Goal: Information Seeking & Learning: Learn about a topic

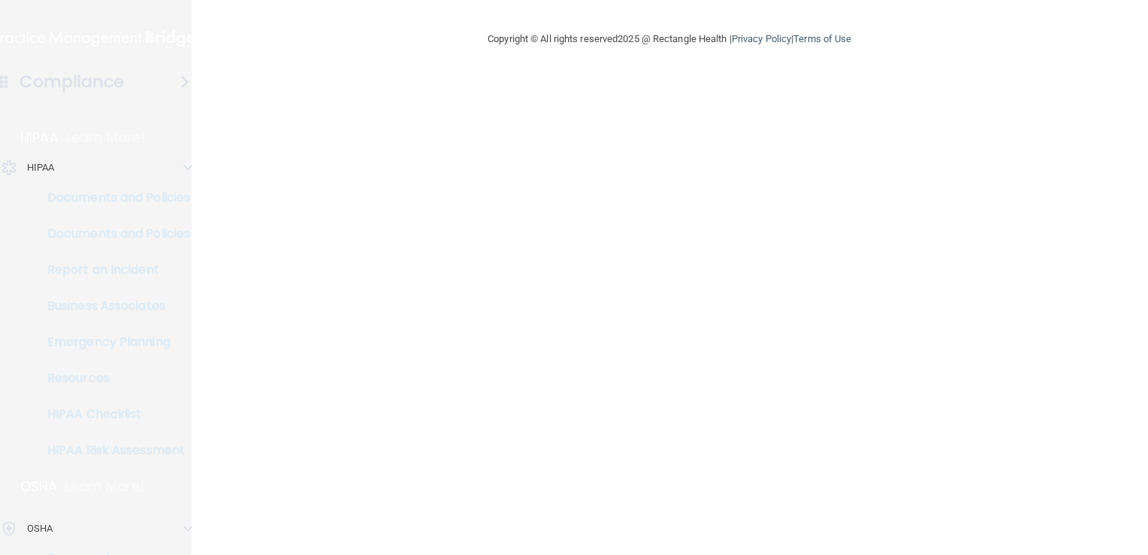
click at [106, 74] on h4 "Compliance" at bounding box center [72, 81] width 104 height 21
click at [616, 496] on main "Copyright © All rights reserved 2025 @ Rectangle Health | Privacy Policy | Term…" at bounding box center [670, 277] width 957 height 555
drag, startPoint x: 0, startPoint y: 0, endPoint x: 839, endPoint y: 210, distance: 864.5
click at [839, 210] on main "Copyright © All rights reserved 2025 @ Rectangle Health | Privacy Policy | Term…" at bounding box center [670, 277] width 957 height 555
click at [128, 75] on div "Compliance" at bounding box center [95, 81] width 240 height 33
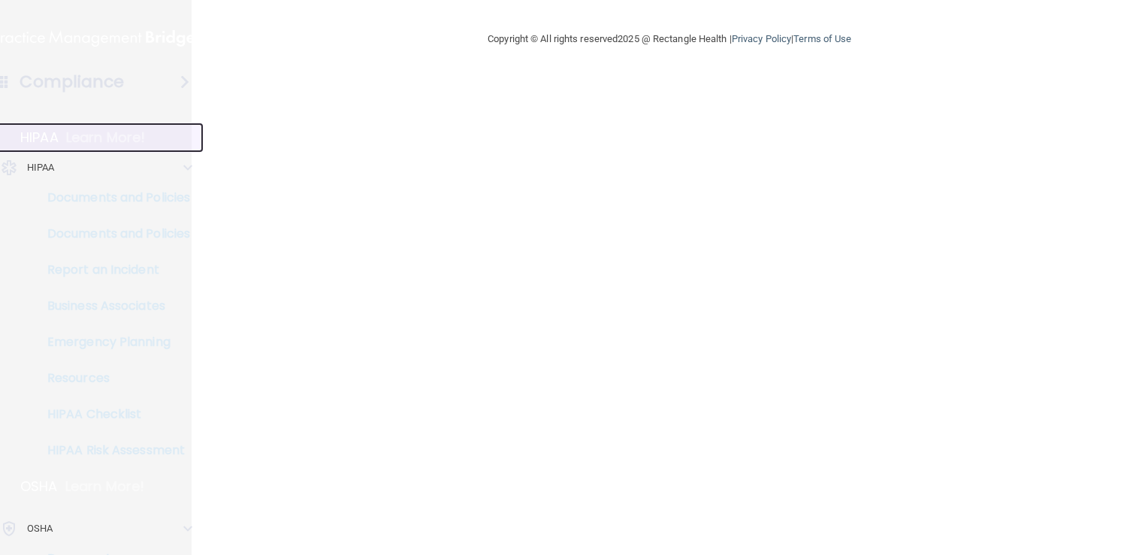
click at [83, 132] on p "Learn More!" at bounding box center [106, 138] width 80 height 18
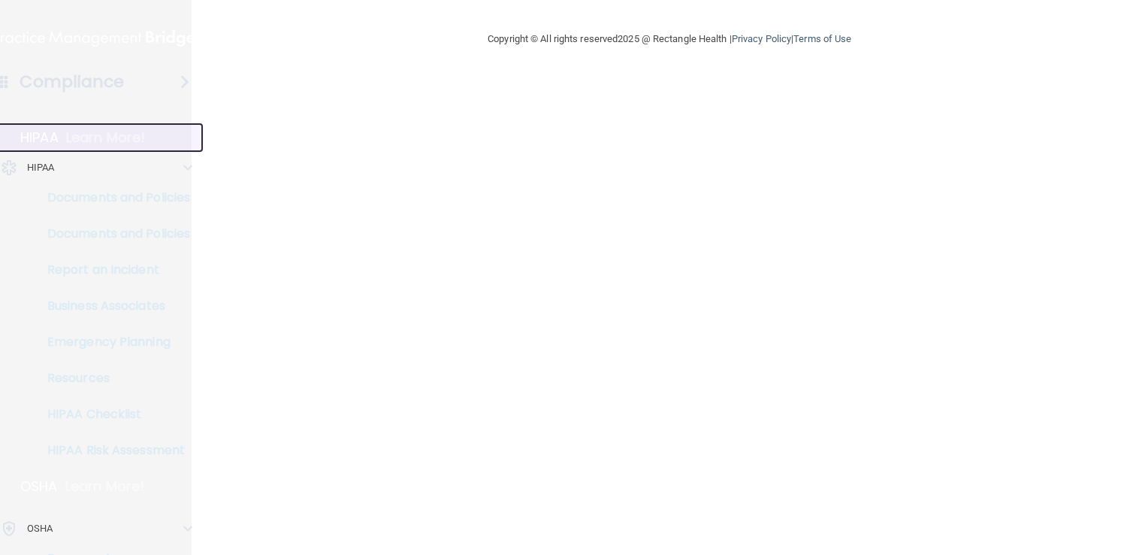
click at [83, 132] on p "Learn More!" at bounding box center [106, 138] width 80 height 18
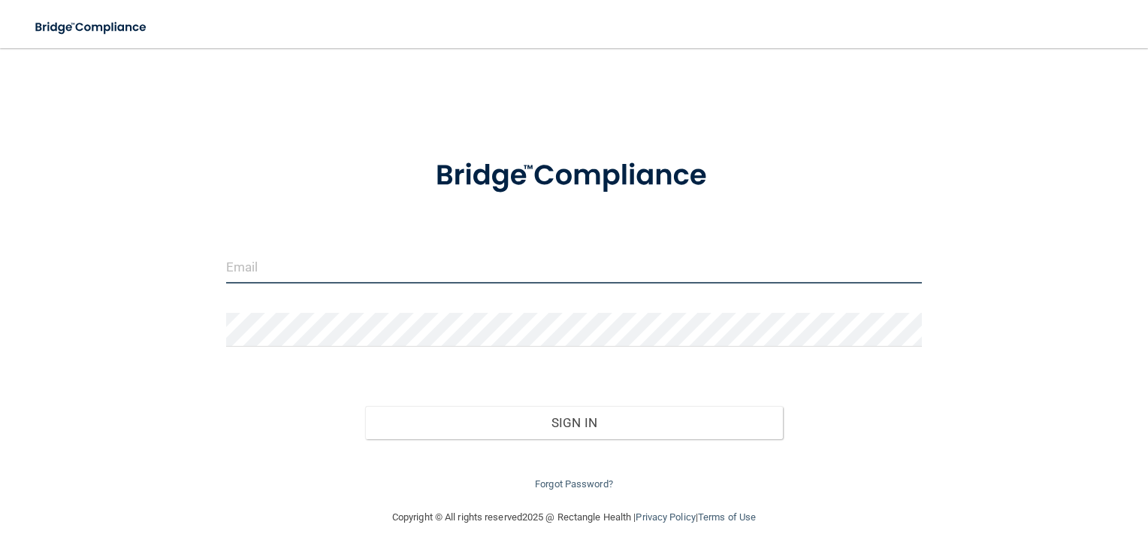
click at [255, 191] on form "Invalid email/password. You don't have permission to access that page. Sign In …" at bounding box center [574, 315] width 697 height 355
type input "lecovil@gmail.com"
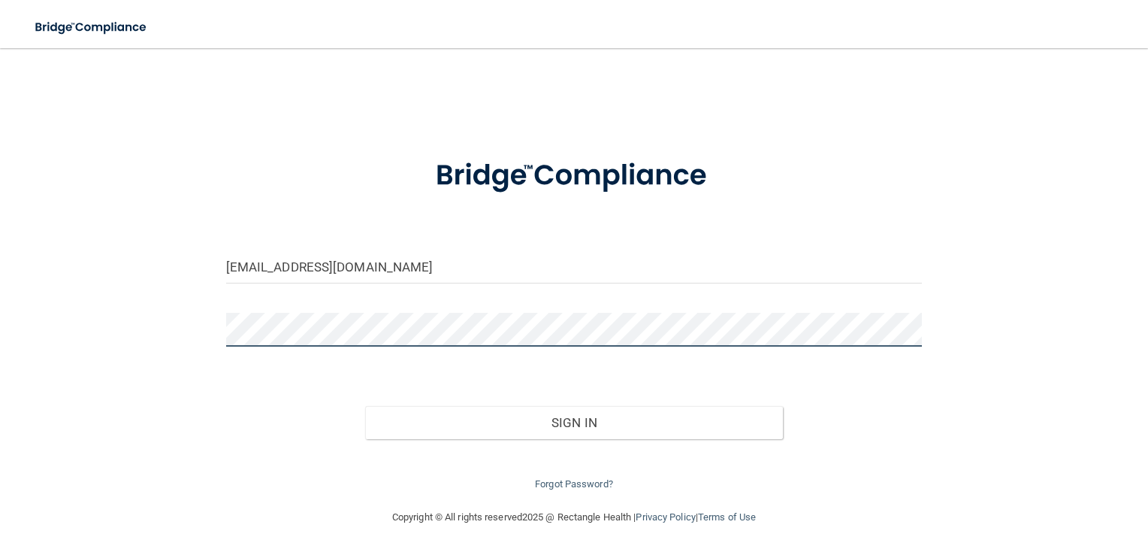
click at [365, 406] on button "Sign In" at bounding box center [574, 422] width 418 height 33
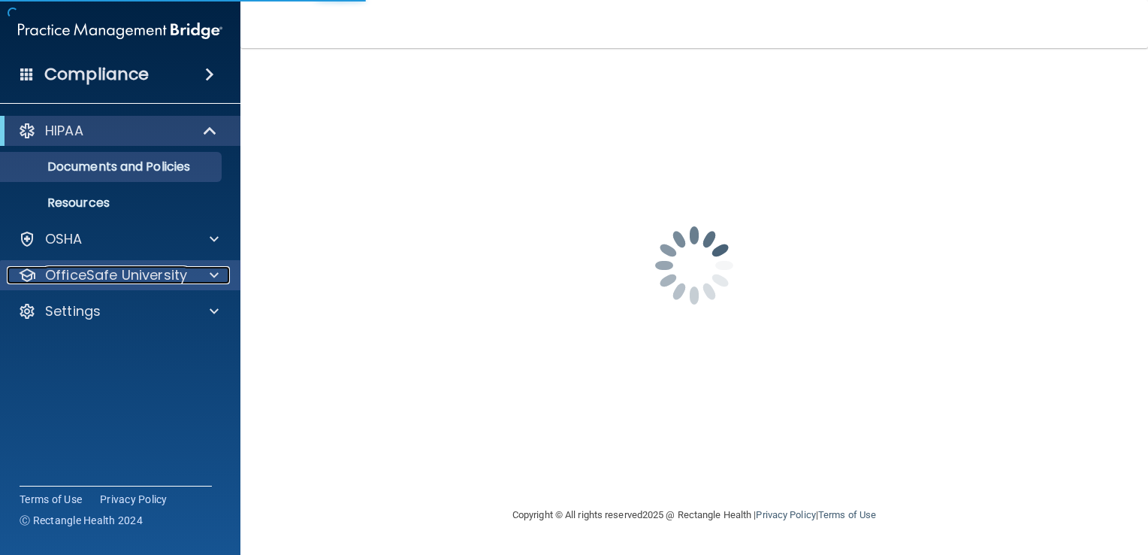
click at [214, 273] on span at bounding box center [214, 275] width 9 height 18
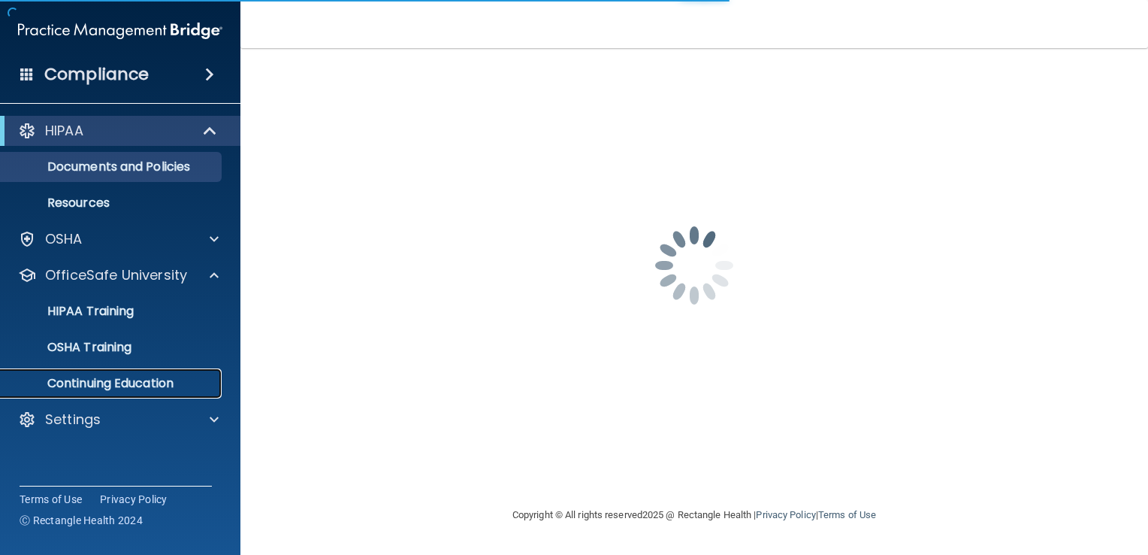
click at [139, 391] on p "Continuing Education" at bounding box center [112, 383] width 205 height 15
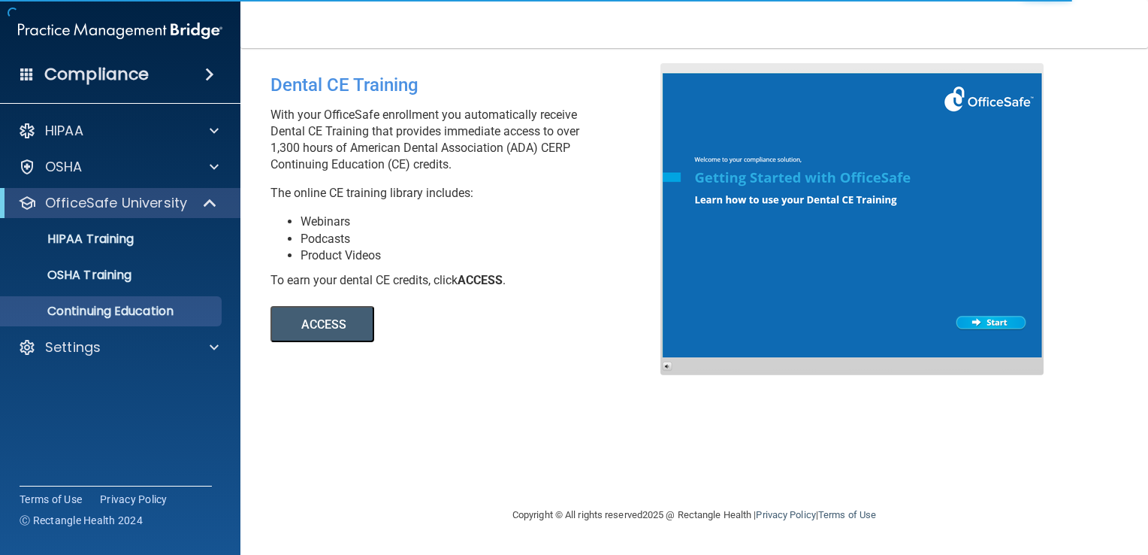
click at [333, 318] on button "ACCESS" at bounding box center [323, 324] width 104 height 36
